Goal: Complete application form

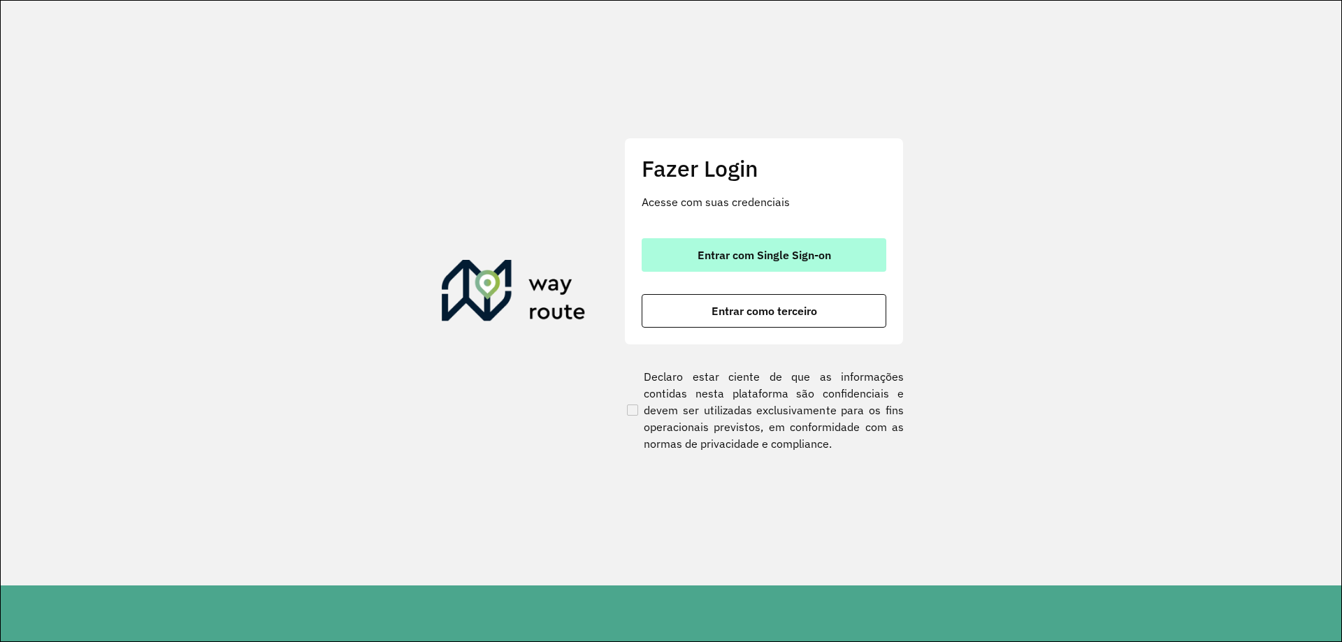
click at [768, 254] on span "Entrar com Single Sign-on" at bounding box center [765, 255] width 134 height 11
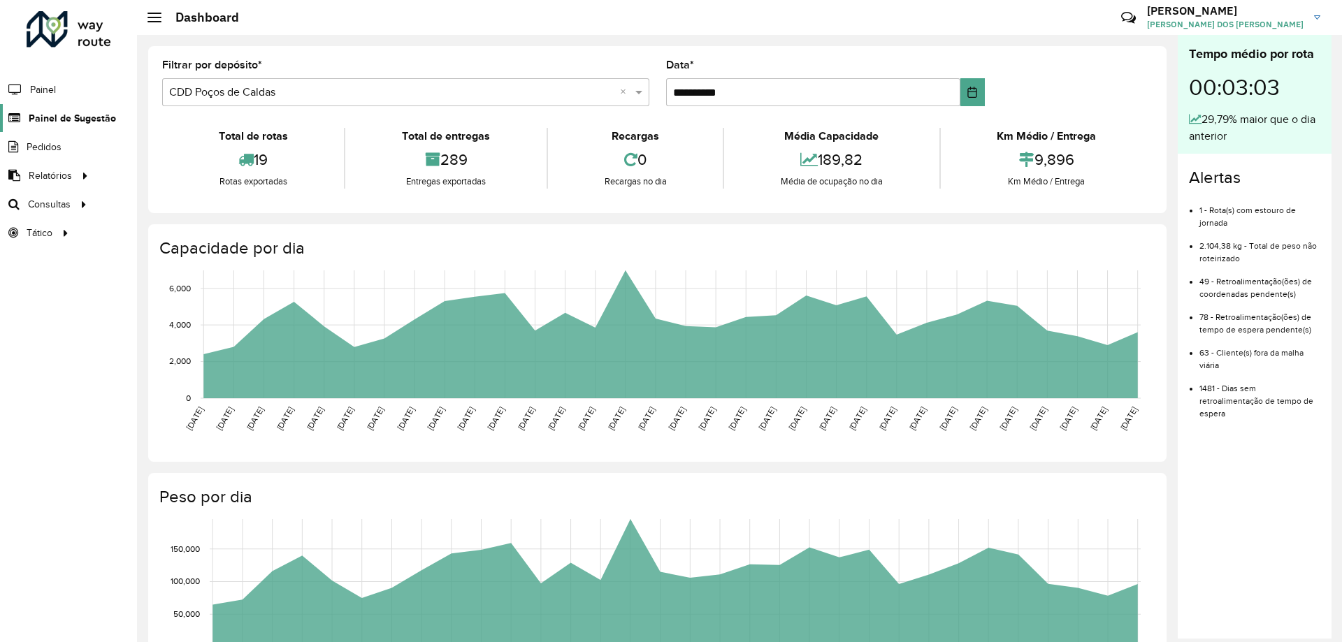
click at [102, 120] on span "Painel de Sugestão" at bounding box center [72, 118] width 87 height 15
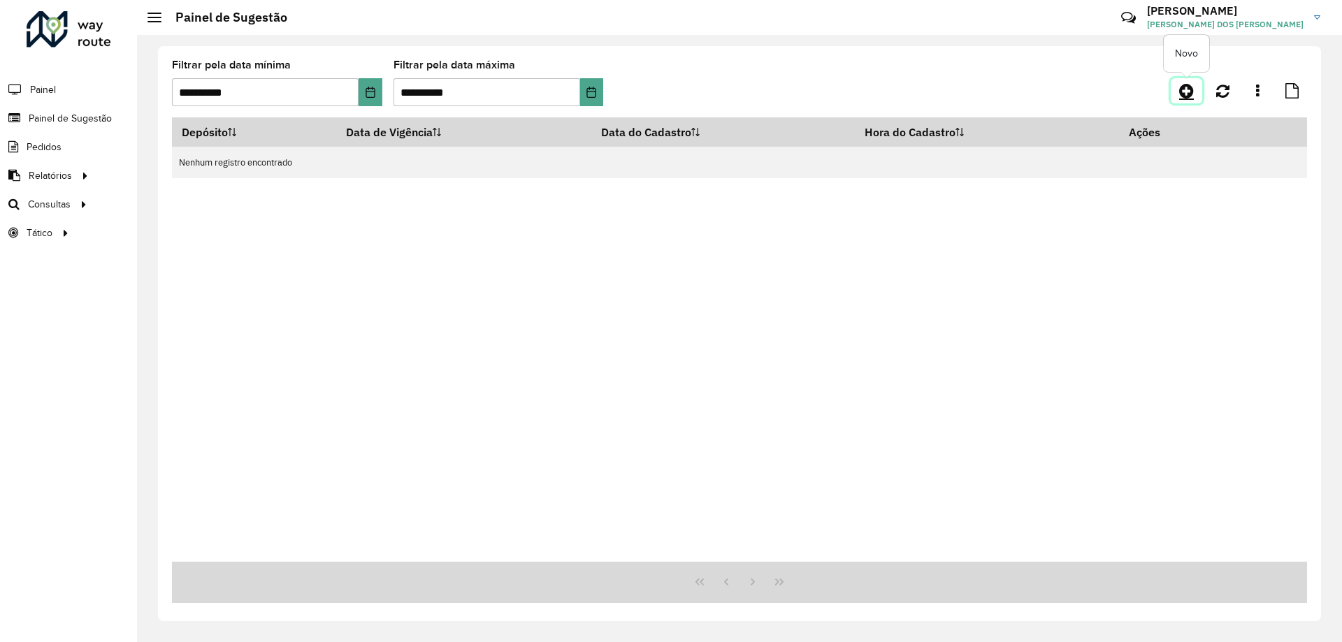
click at [1183, 85] on icon at bounding box center [1186, 90] width 15 height 17
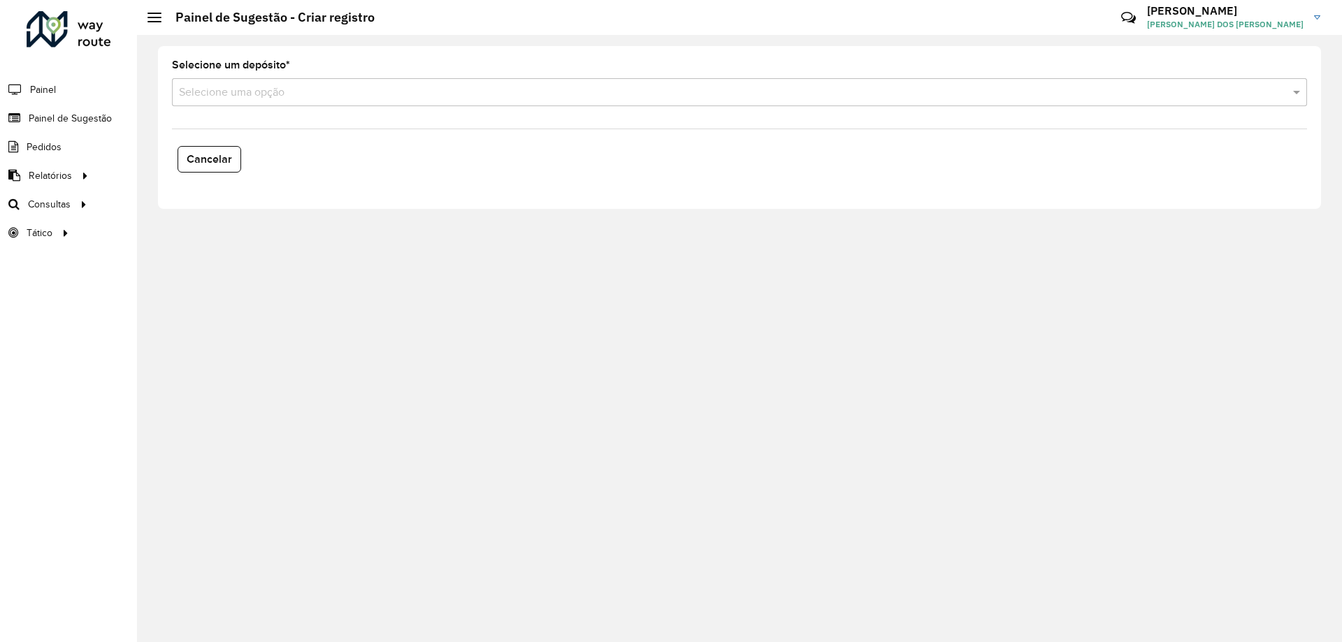
click at [331, 103] on div "Selecione uma opção" at bounding box center [739, 92] width 1135 height 28
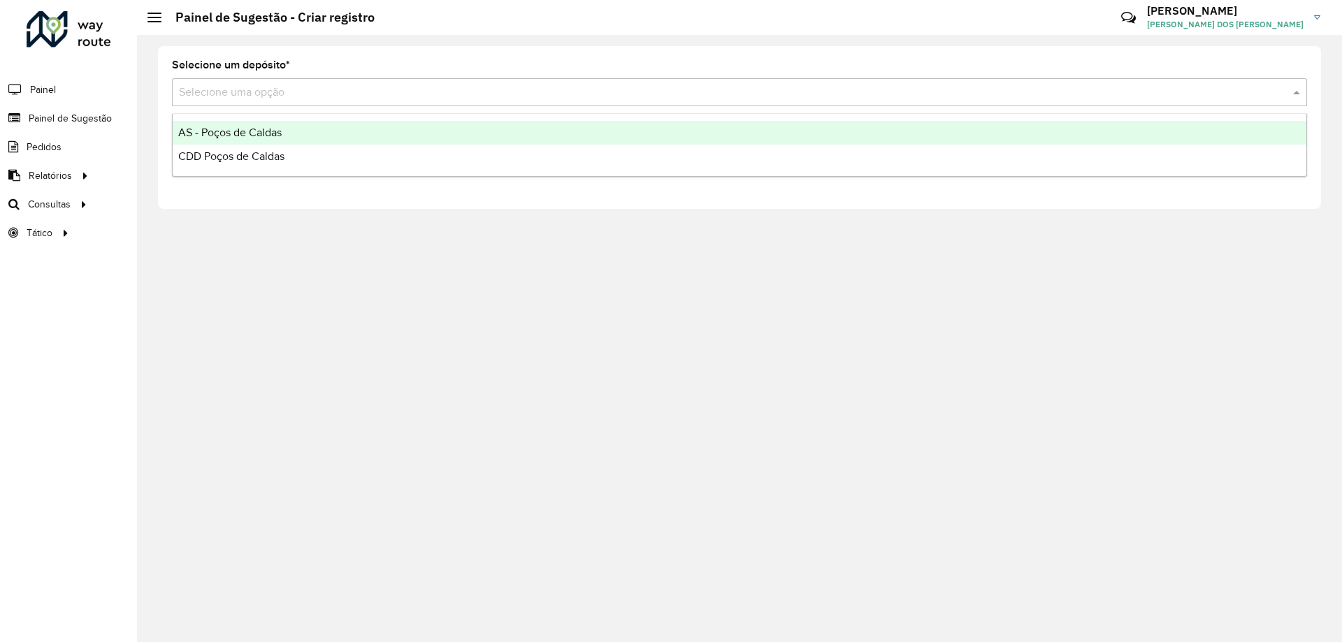
click at [291, 153] on div "CDD Poços de Caldas" at bounding box center [740, 157] width 1134 height 24
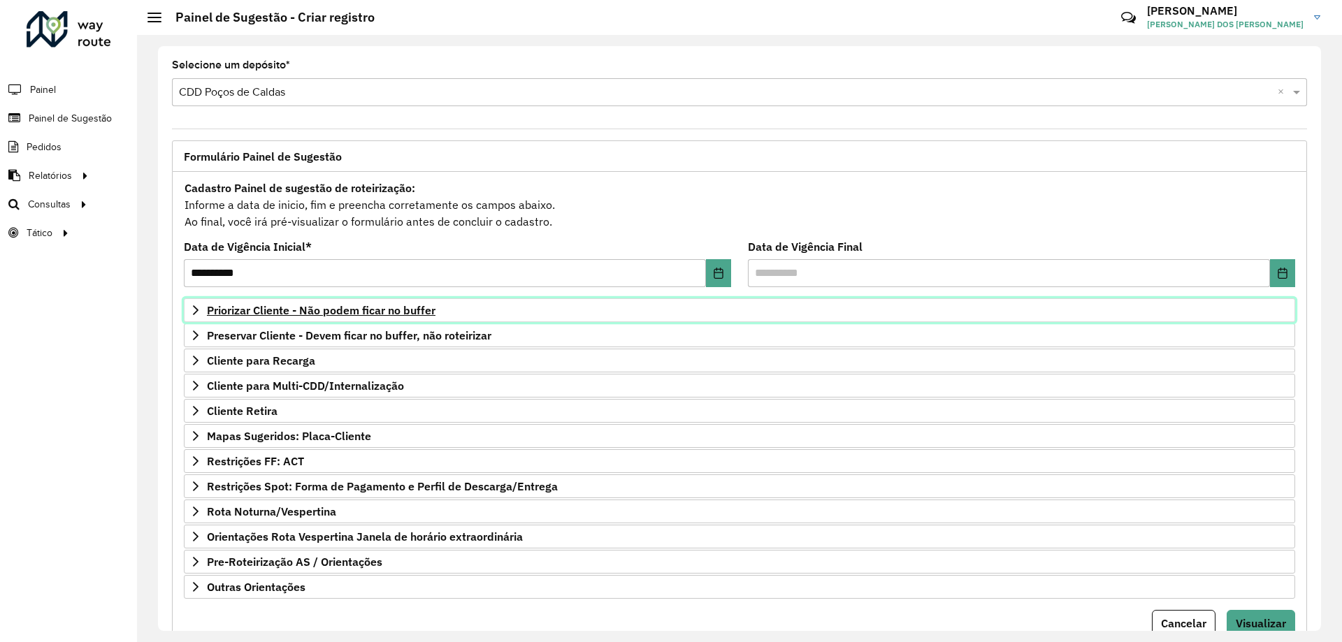
click at [331, 313] on span "Priorizar Cliente - Não podem ficar no buffer" at bounding box center [321, 310] width 229 height 11
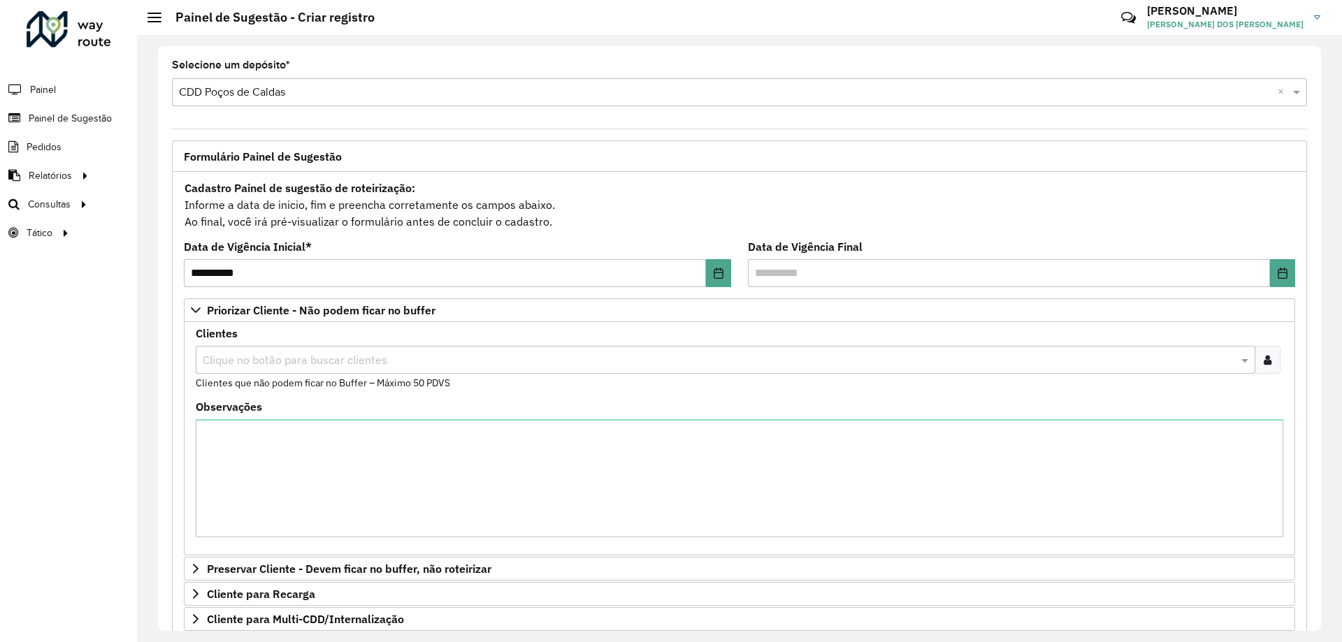
click at [359, 352] on input "text" at bounding box center [718, 360] width 1039 height 17
paste input "****"
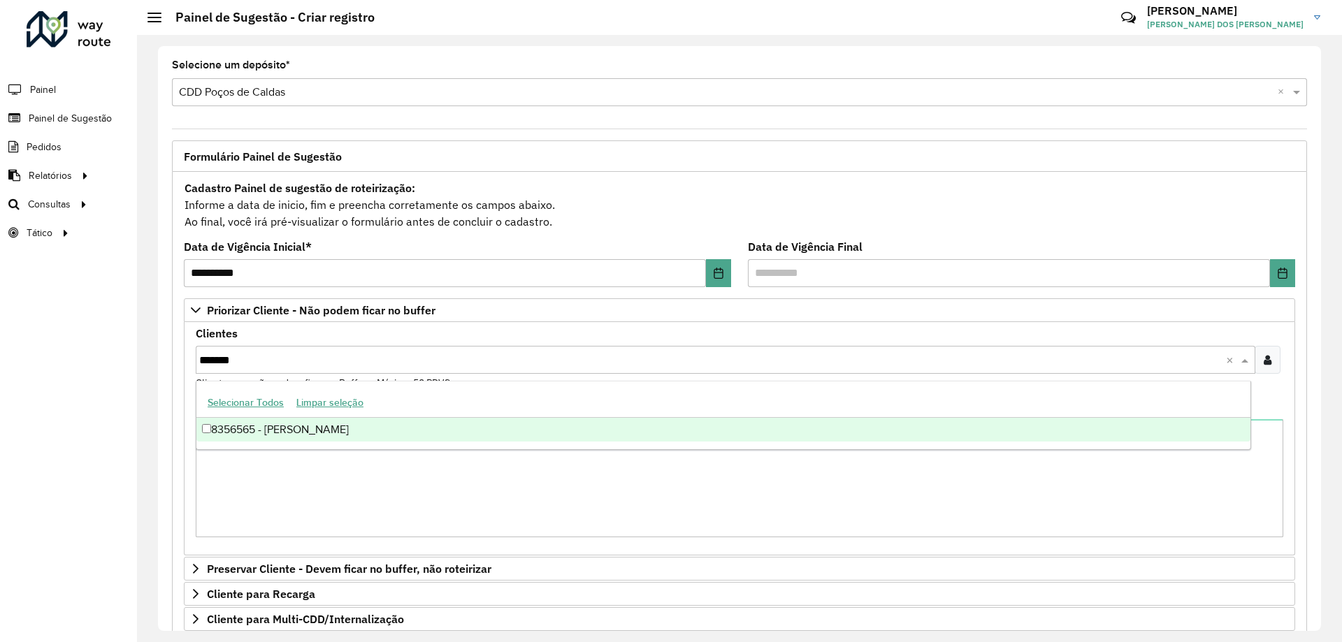
type input "********"
click at [352, 424] on div "83506565 - [PERSON_NAME]" at bounding box center [723, 430] width 1054 height 24
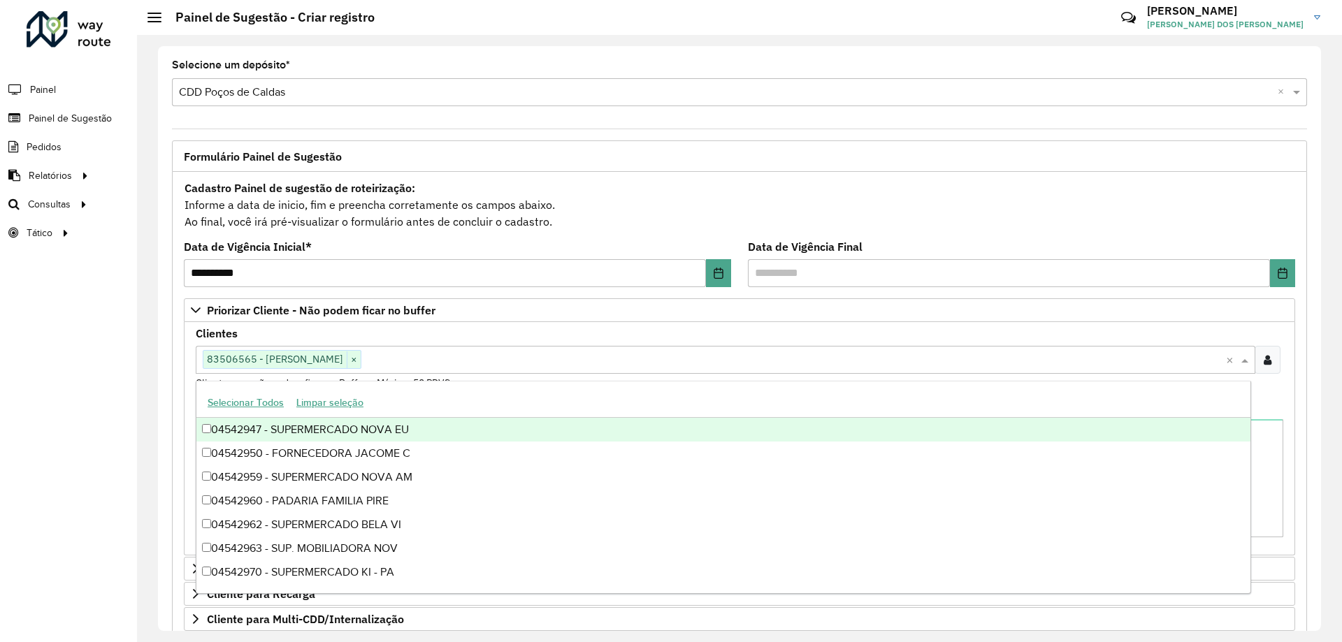
click at [797, 210] on div "Cadastro Painel de sugestão de roteirização: Informe a data de inicio, fim e pr…" at bounding box center [739, 205] width 1111 height 52
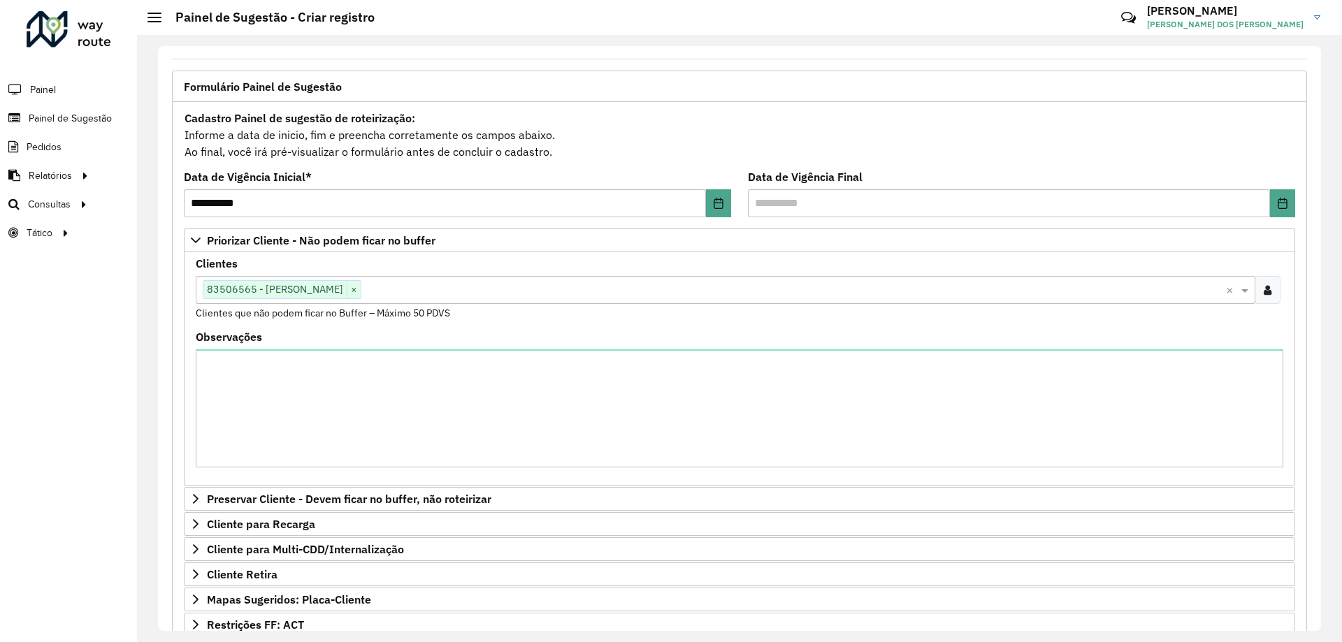
scroll to position [288, 0]
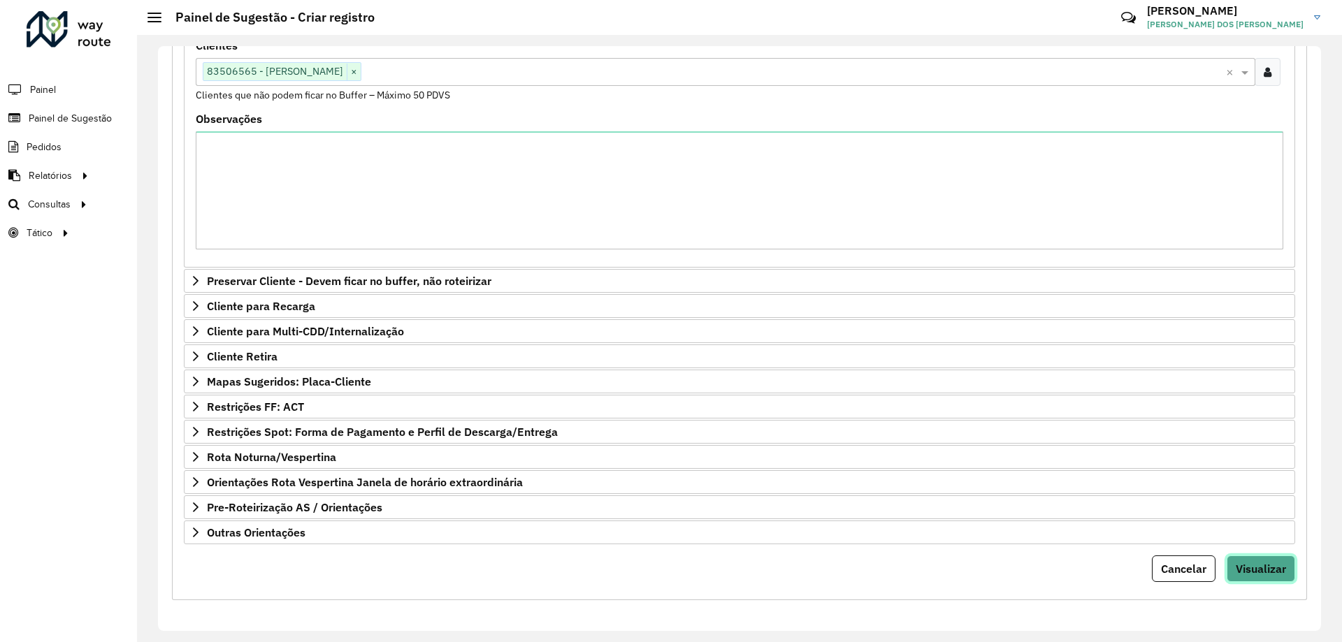
click at [1266, 561] on button "Visualizar" at bounding box center [1261, 569] width 69 height 27
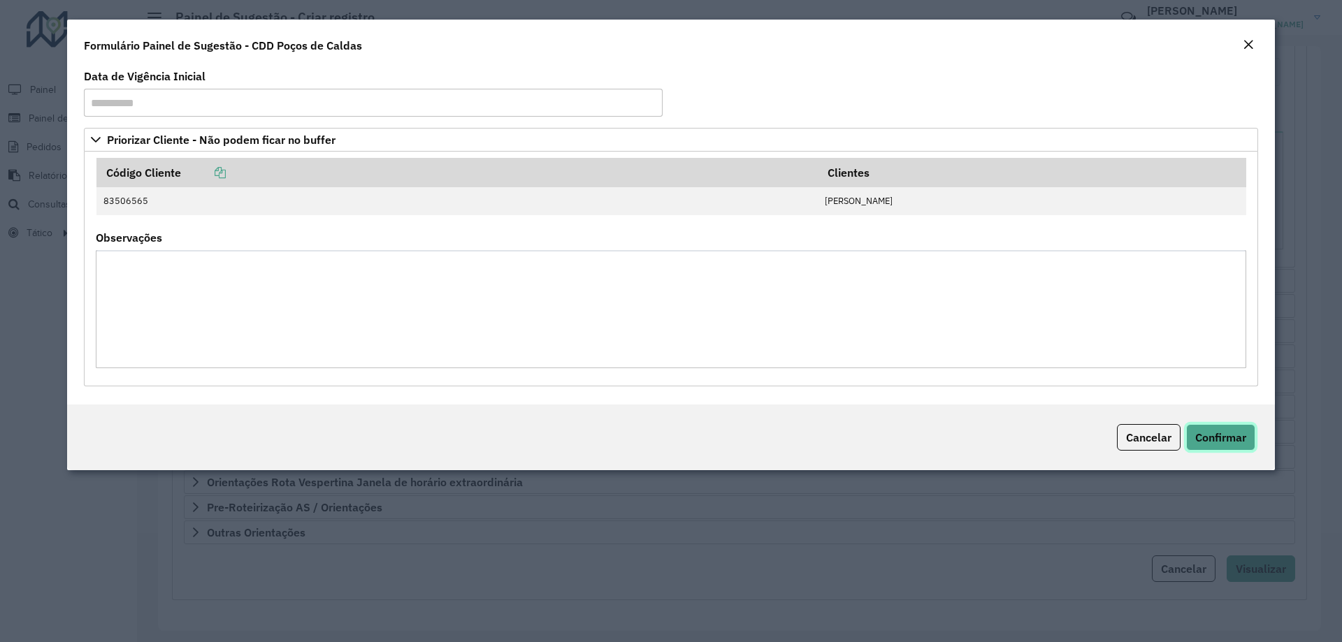
click at [1216, 446] on button "Confirmar" at bounding box center [1220, 437] width 69 height 27
